Goal: Task Accomplishment & Management: Use online tool/utility

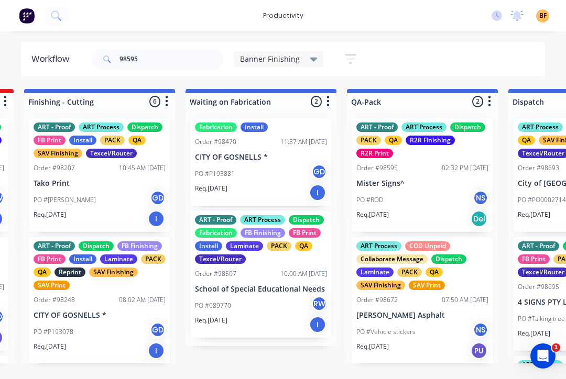
scroll to position [213, 0]
type input "9"
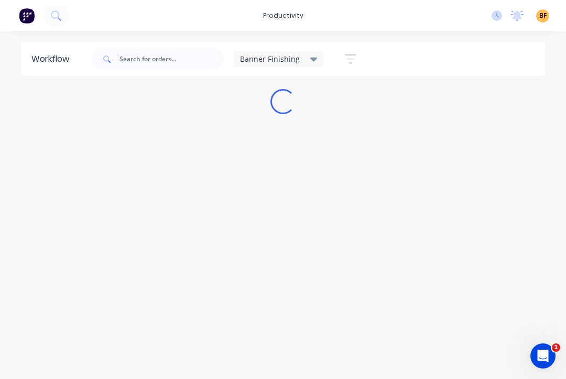
scroll to position [0, 0]
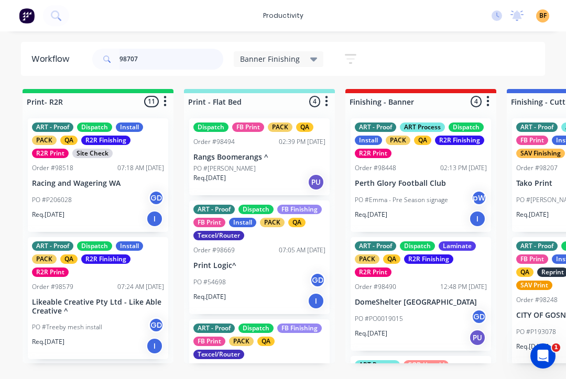
click at [190, 62] on input "98707" at bounding box center [171, 59] width 104 height 21
click at [305, 62] on div "Banner Finishing" at bounding box center [279, 58] width 78 height 9
click at [178, 61] on input "98707" at bounding box center [171, 59] width 104 height 21
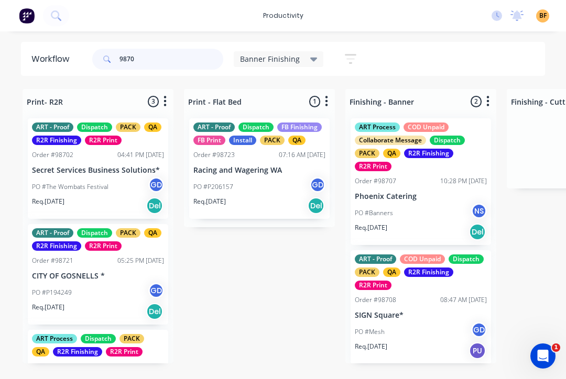
type input "98707"
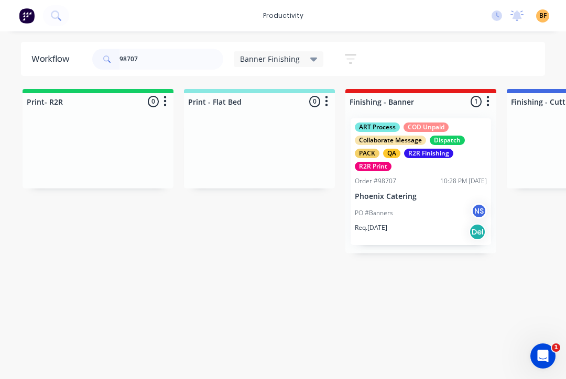
click at [434, 221] on div "PO #Banners NS" at bounding box center [421, 213] width 132 height 20
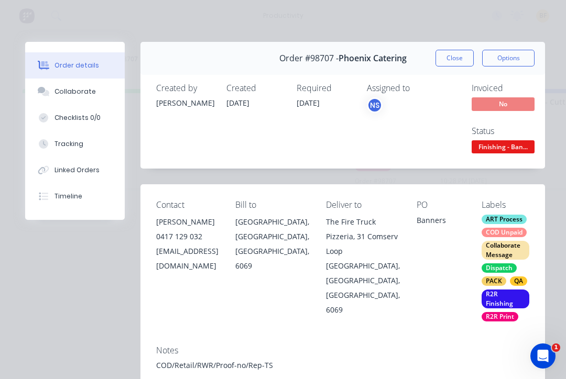
click at [85, 96] on button "Collaborate" at bounding box center [75, 92] width 100 height 26
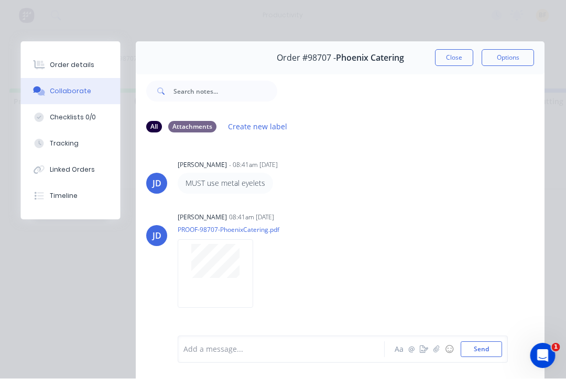
scroll to position [0, 19]
click at [67, 150] on button "Tracking" at bounding box center [71, 144] width 100 height 26
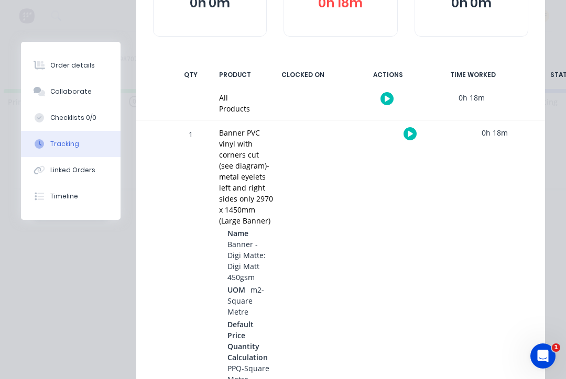
scroll to position [160, 0]
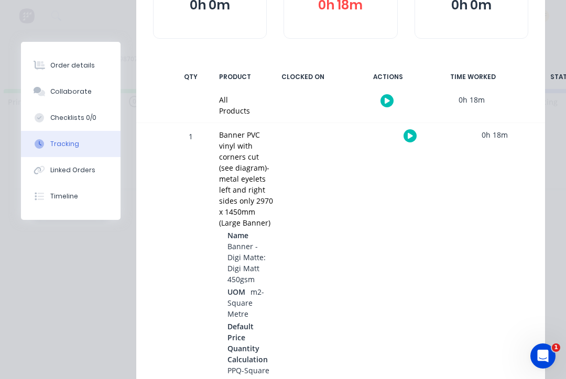
click at [414, 134] on button "button" at bounding box center [409, 135] width 13 height 13
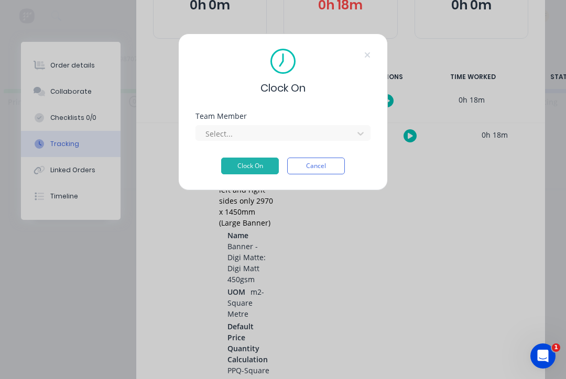
click at [335, 141] on div "Team Member Select..." at bounding box center [282, 135] width 175 height 45
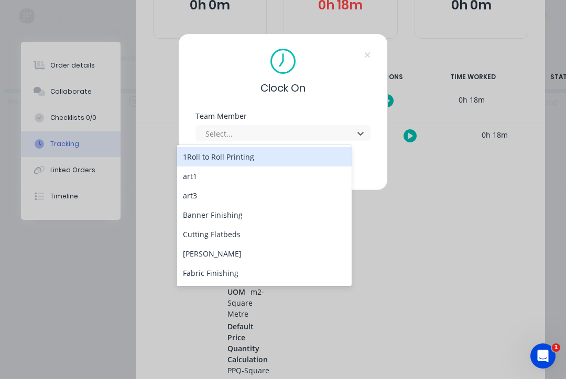
click at [244, 223] on div "Banner Finishing" at bounding box center [264, 214] width 175 height 19
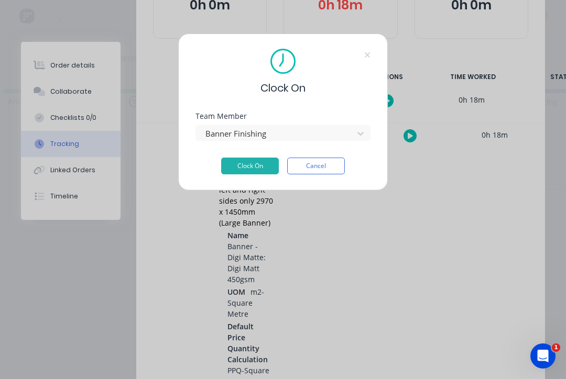
click at [249, 174] on button "Clock On" at bounding box center [250, 166] width 58 height 17
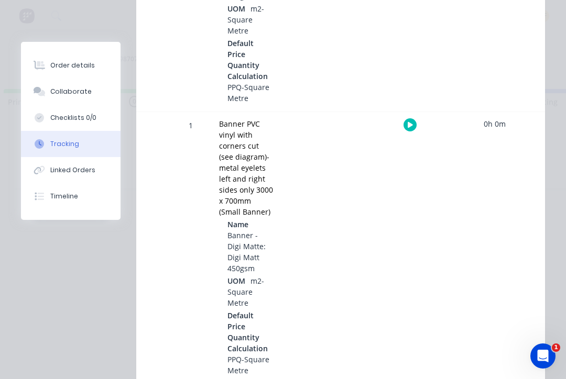
scroll to position [430, 0]
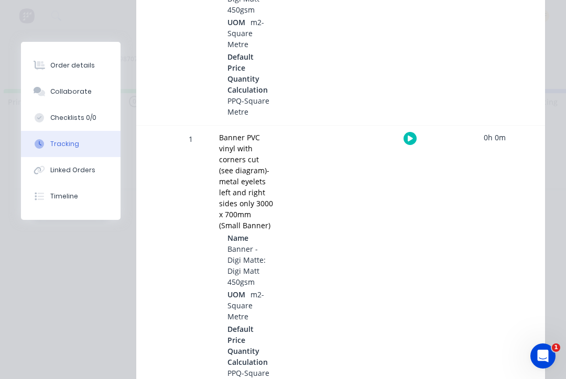
click at [412, 126] on div at bounding box center [409, 139] width 79 height 26
click at [408, 135] on icon "button" at bounding box center [410, 138] width 5 height 7
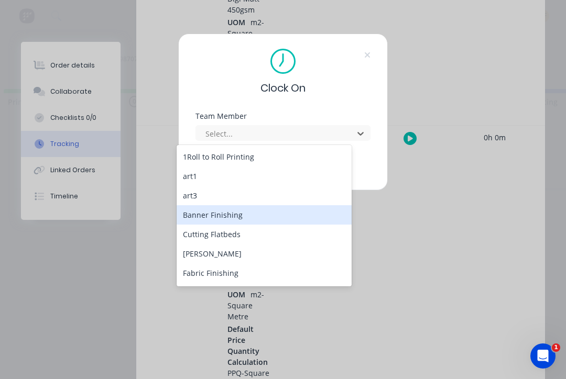
click at [240, 223] on div "Banner Finishing" at bounding box center [264, 214] width 175 height 19
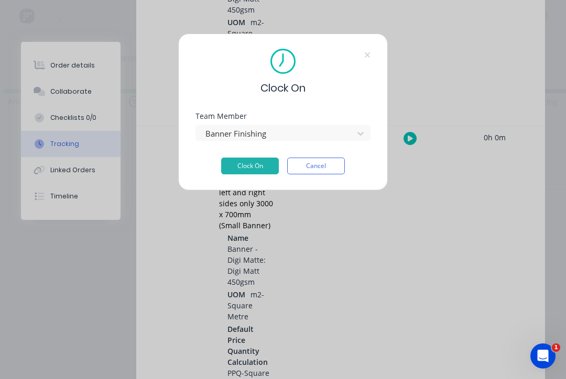
click at [256, 173] on button "Clock On" at bounding box center [250, 166] width 58 height 17
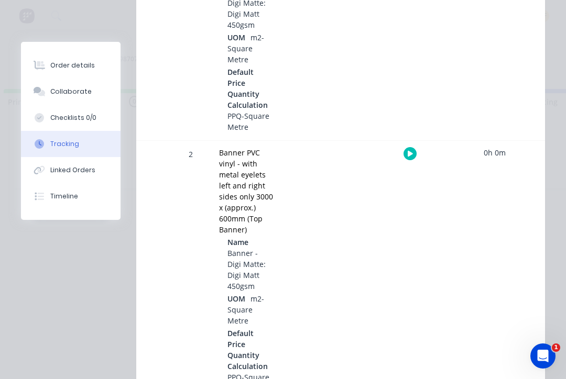
scroll to position [684, 0]
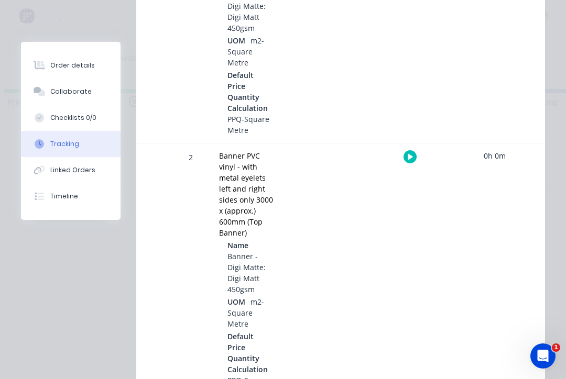
click at [396, 144] on div at bounding box center [409, 157] width 79 height 26
click at [413, 150] on button "button" at bounding box center [409, 156] width 13 height 13
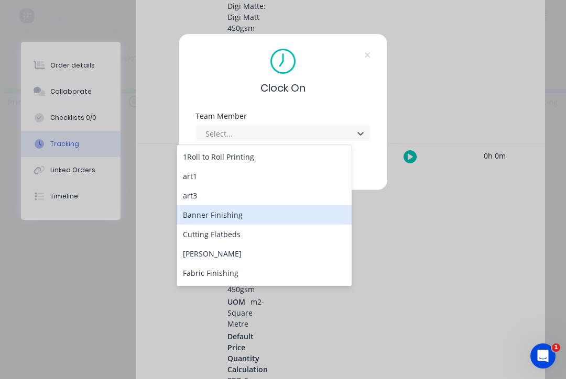
click at [262, 224] on div "Banner Finishing" at bounding box center [264, 214] width 175 height 19
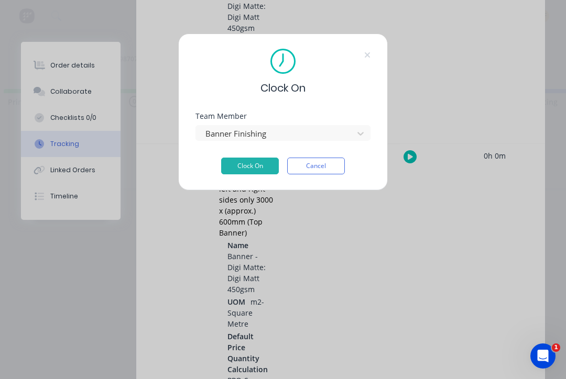
click at [255, 171] on button "Clock On" at bounding box center [250, 166] width 58 height 17
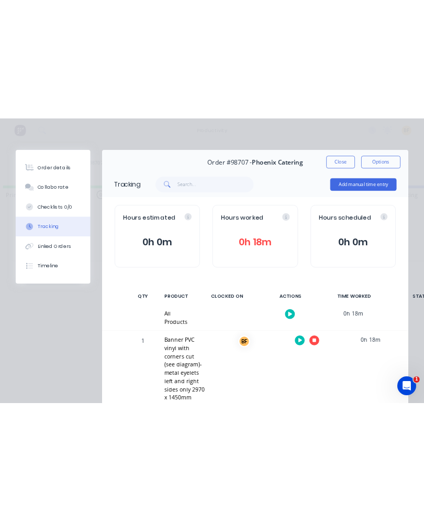
scroll to position [0, 0]
